Goal: Task Accomplishment & Management: Use online tool/utility

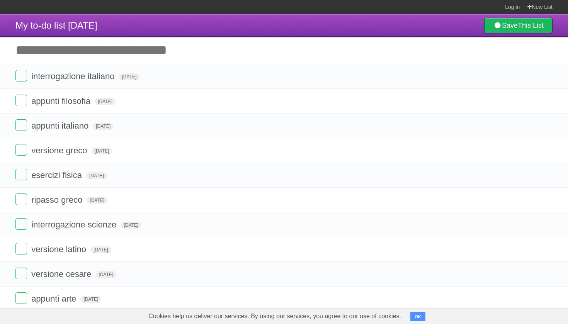
click at [22, 79] on label at bounding box center [21, 76] width 12 height 12
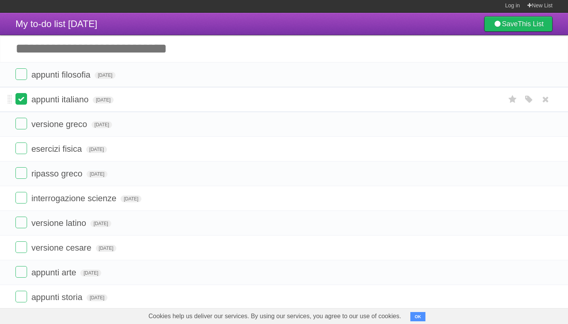
click at [20, 100] on label at bounding box center [21, 99] width 12 height 12
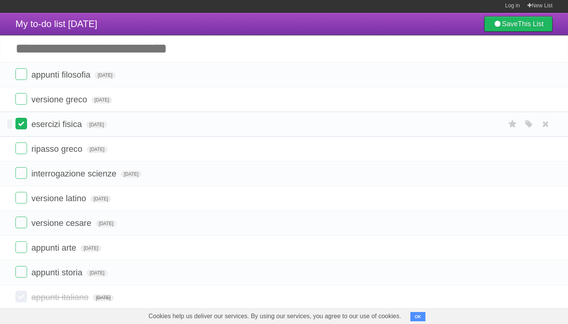
click at [20, 127] on label at bounding box center [21, 124] width 12 height 12
click at [70, 57] on input "Add another task" at bounding box center [284, 48] width 568 height 27
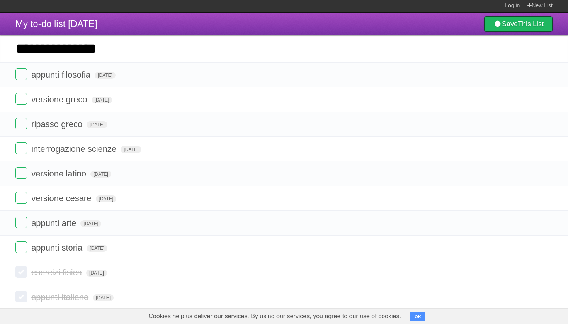
type input "**********"
click input "*********" at bounding box center [0, 0] width 0 height 0
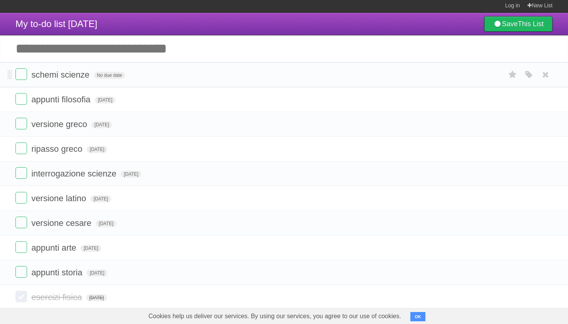
click at [109, 81] on form "schemi scienze No due date White Red Blue Green Purple Orange" at bounding box center [283, 74] width 537 height 13
click at [112, 79] on span "No due date" at bounding box center [109, 75] width 31 height 7
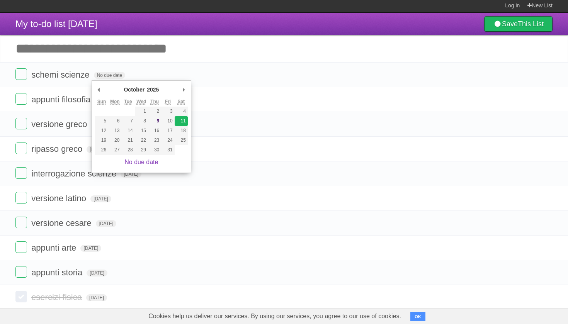
type span "[DATE]"
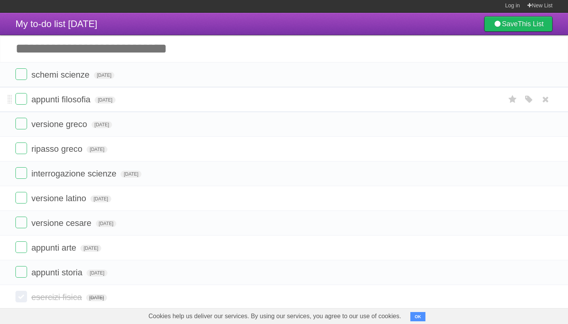
drag, startPoint x: 7, startPoint y: 73, endPoint x: 7, endPoint y: 110, distance: 37.1
click at [7, 110] on ul "schemi scienze [DATE] White Red Blue Green Purple Orange appunti filosofia [DAT…" at bounding box center [284, 173] width 568 height 223
click at [15, 75] on li "schemi scienze [DATE] White Red Blue Green Purple Orange" at bounding box center [284, 74] width 568 height 25
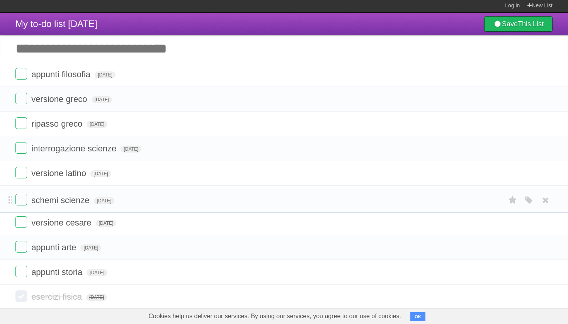
drag, startPoint x: 10, startPoint y: 75, endPoint x: 2, endPoint y: 199, distance: 123.8
click at [115, 76] on span "[DATE]" at bounding box center [105, 75] width 21 height 7
drag, startPoint x: 132, startPoint y: 131, endPoint x: 126, endPoint y: 76, distance: 54.8
click at [115, 76] on span "[DATE]" at bounding box center [105, 75] width 21 height 7
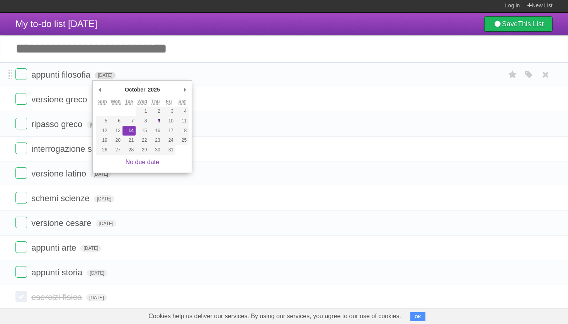
type span "[DATE]"
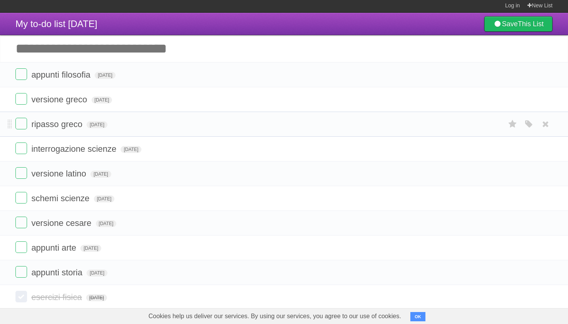
click at [8, 73] on li "appunti filosofia [DATE] White Red Blue Green Purple Orange" at bounding box center [284, 74] width 568 height 25
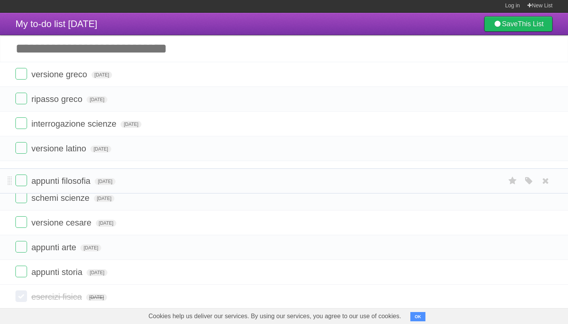
drag, startPoint x: 183, startPoint y: 119, endPoint x: 6, endPoint y: 173, distance: 184.9
click at [120, 43] on input "Add another task" at bounding box center [284, 48] width 568 height 27
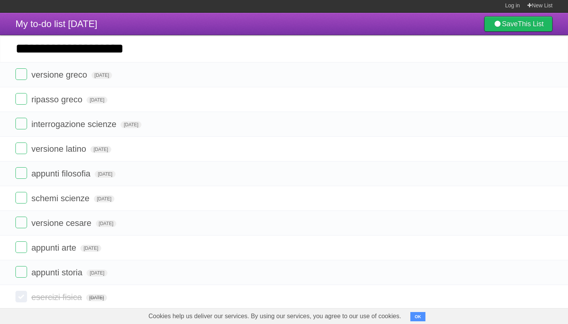
type input "**********"
click input "*********" at bounding box center [0, 0] width 0 height 0
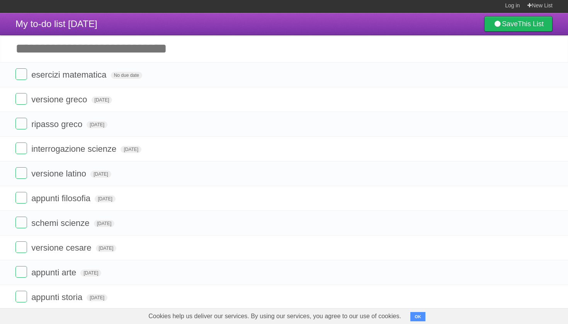
click at [121, 79] on span "No due date" at bounding box center [126, 75] width 31 height 7
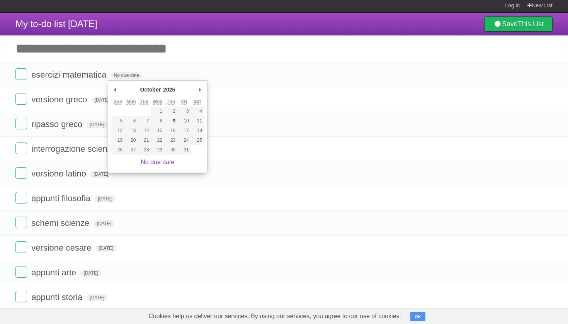
type span "[DATE]"
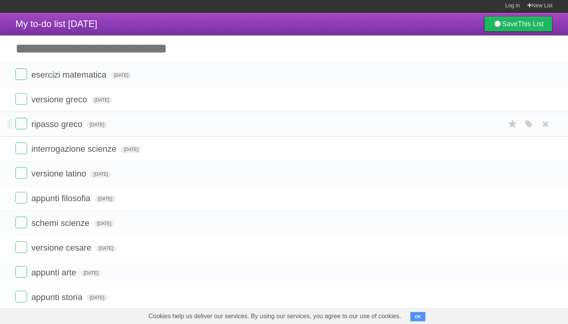
click at [44, 76] on span "esercizi matematica" at bounding box center [69, 75] width 77 height 10
click at [206, 75] on form "**********" at bounding box center [283, 74] width 537 height 13
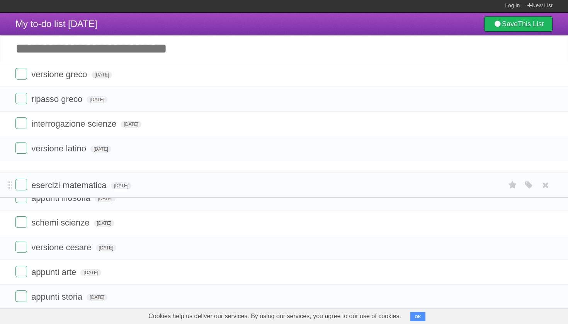
drag, startPoint x: 200, startPoint y: 119, endPoint x: 14, endPoint y: 183, distance: 196.7
